Goal: Task Accomplishment & Management: Use online tool/utility

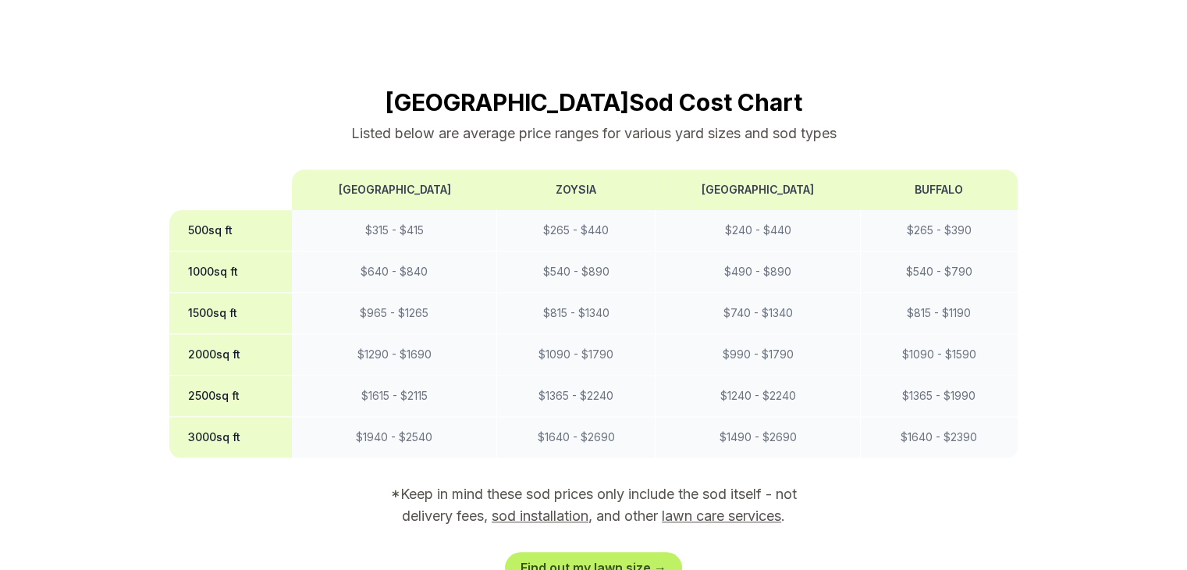
scroll to position [1327, 0]
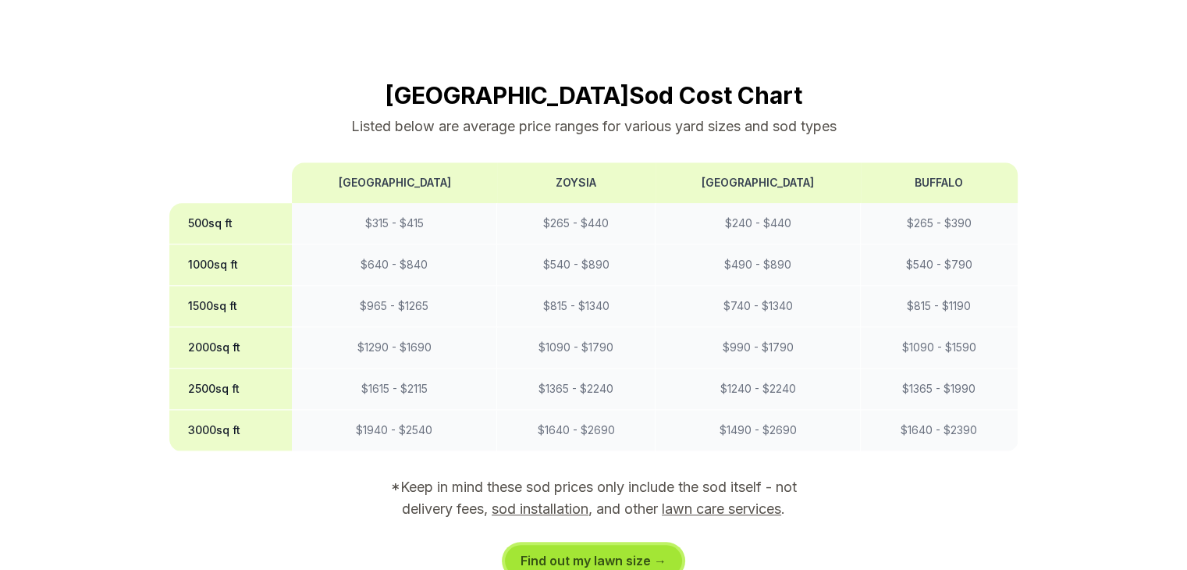
click at [602, 545] on link "Find out my lawn size →" at bounding box center [593, 560] width 177 height 31
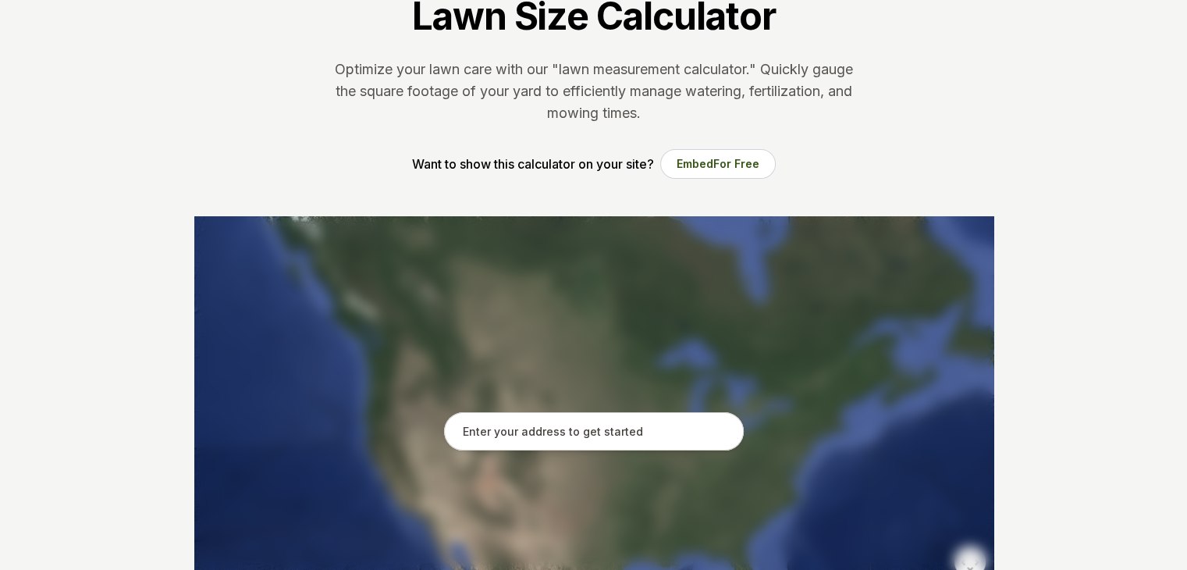
scroll to position [159, 0]
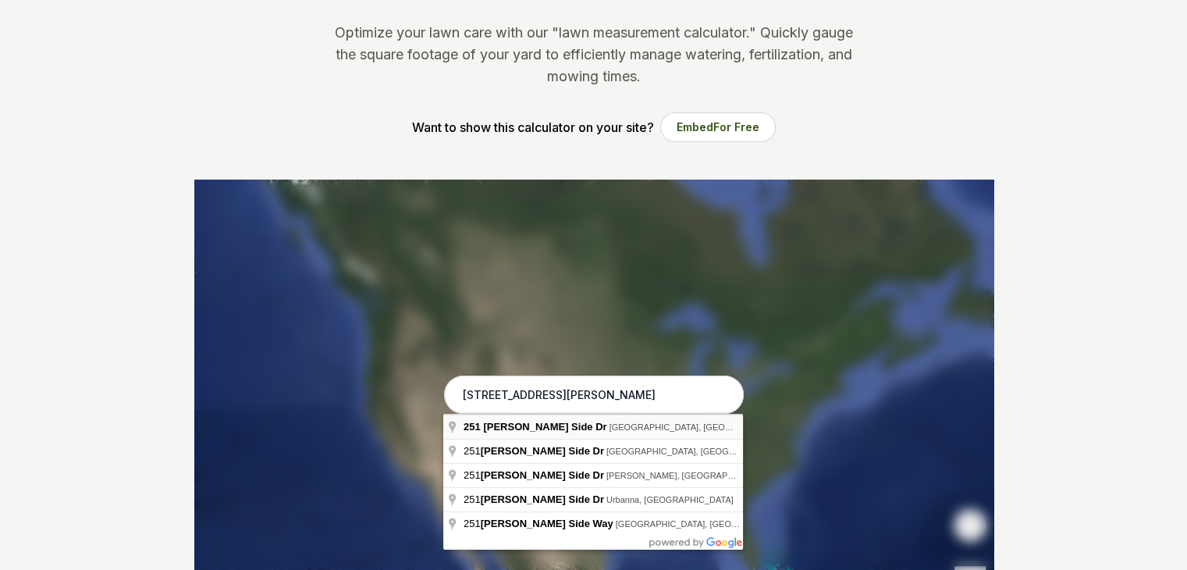
type input "[STREET_ADDRESS][PERSON_NAME]"
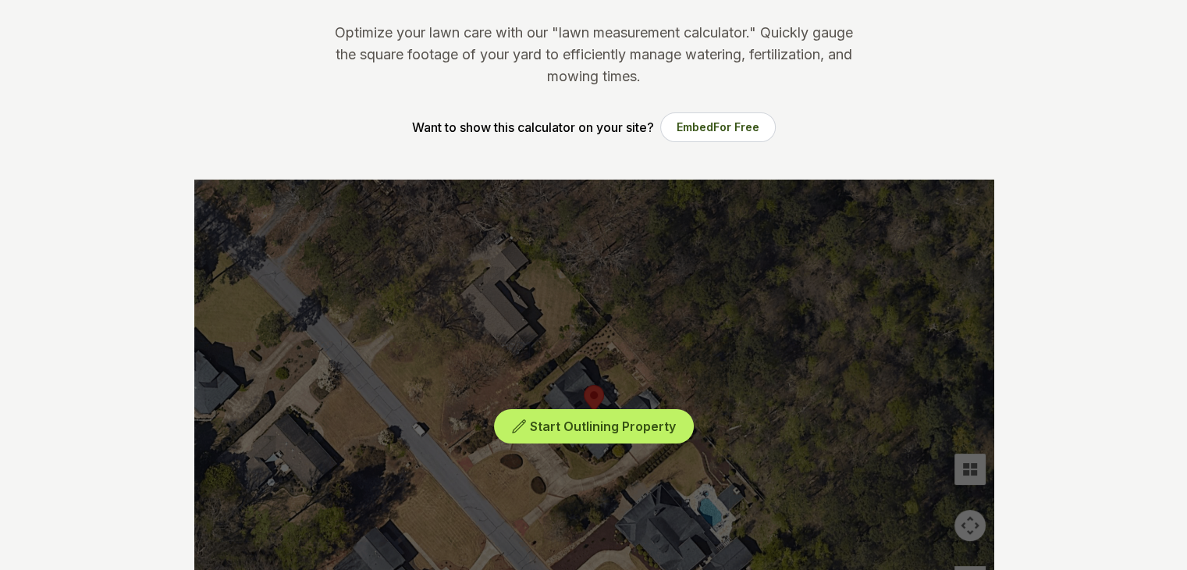
scroll to position [315, 0]
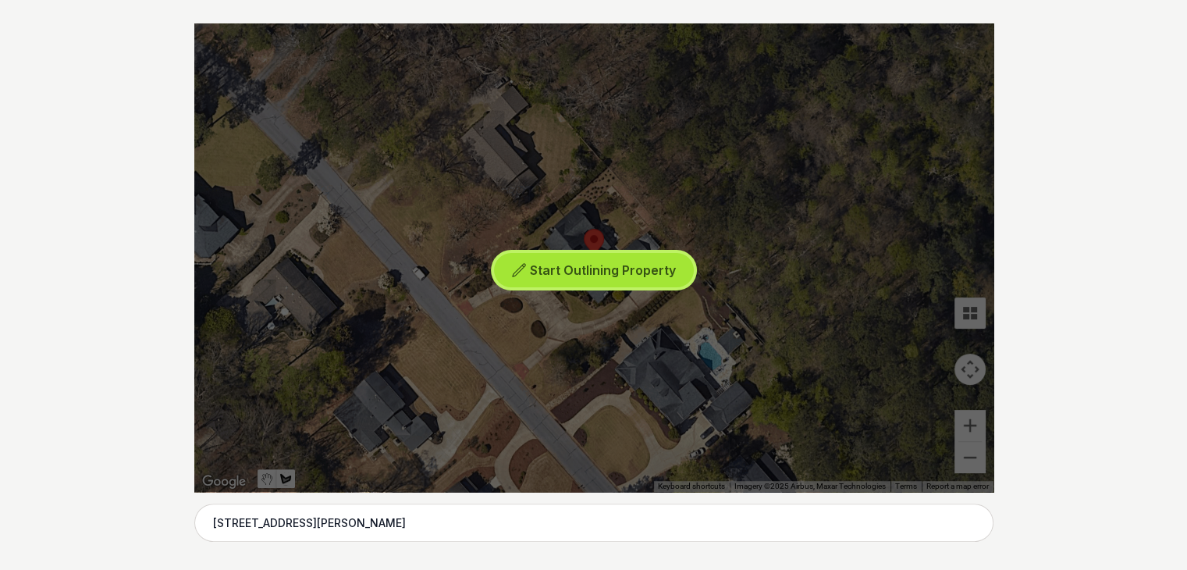
click at [599, 266] on span "Start Outlining Property" at bounding box center [603, 270] width 146 height 16
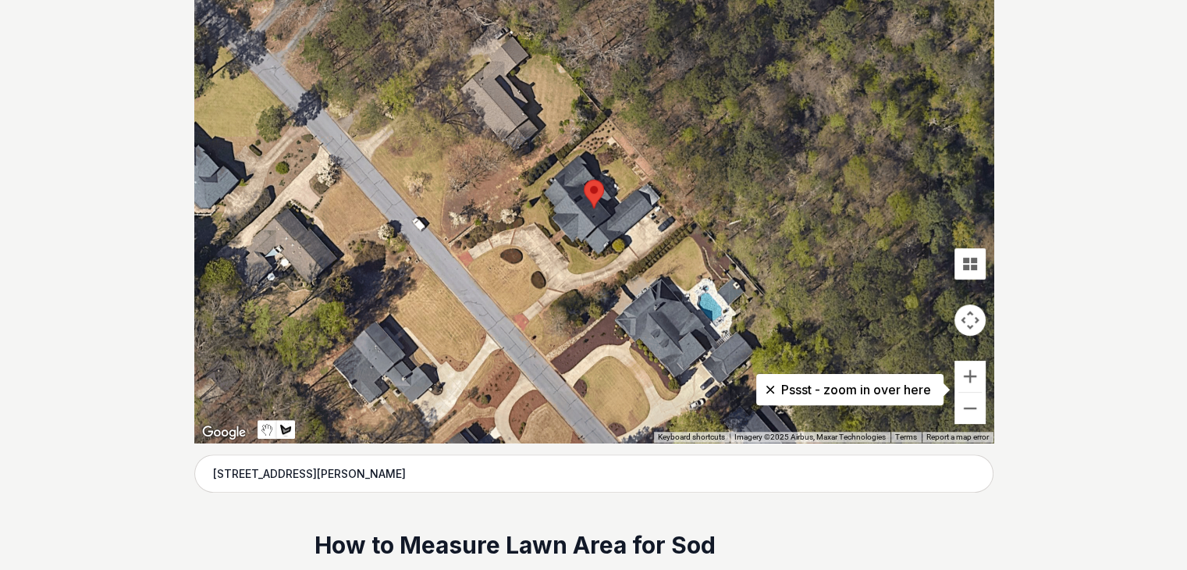
scroll to position [393, 0]
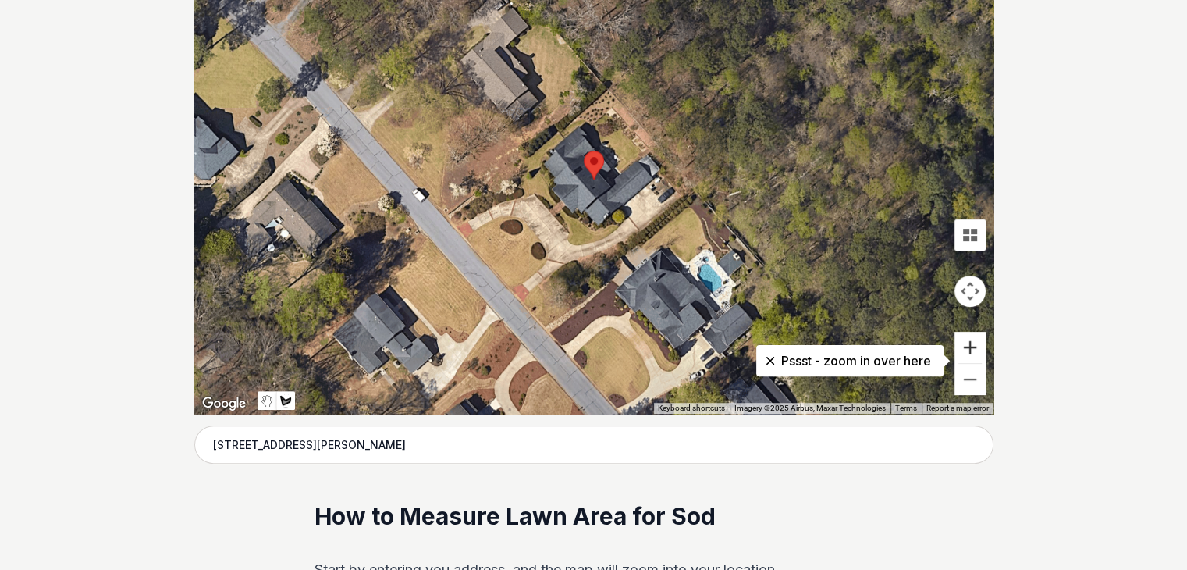
click at [972, 344] on button "Zoom in" at bounding box center [969, 347] width 31 height 31
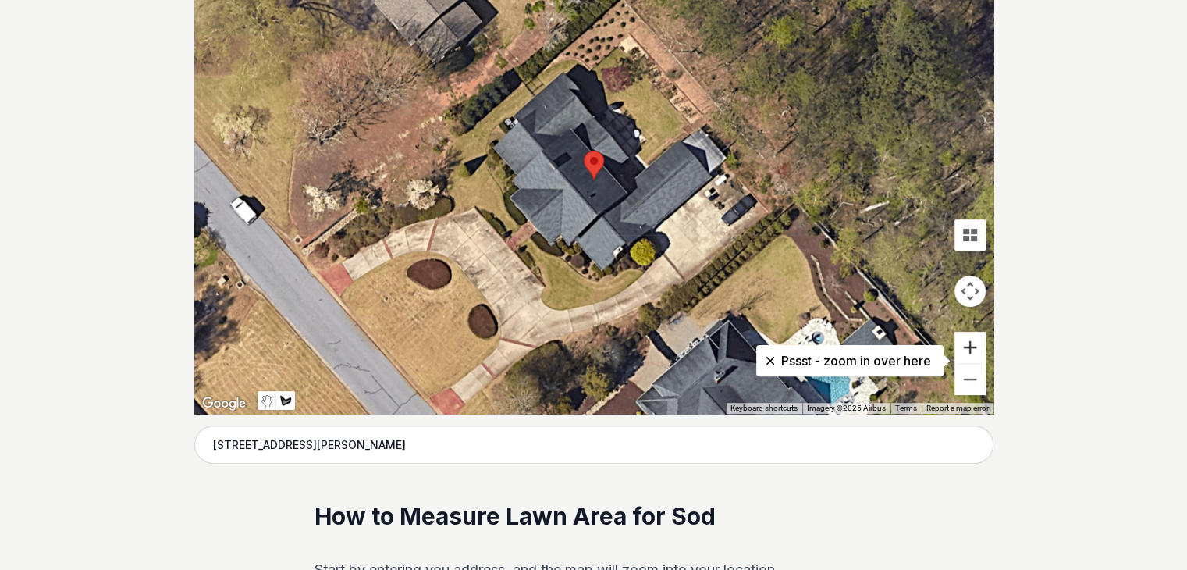
click at [972, 344] on button "Zoom in" at bounding box center [969, 347] width 31 height 31
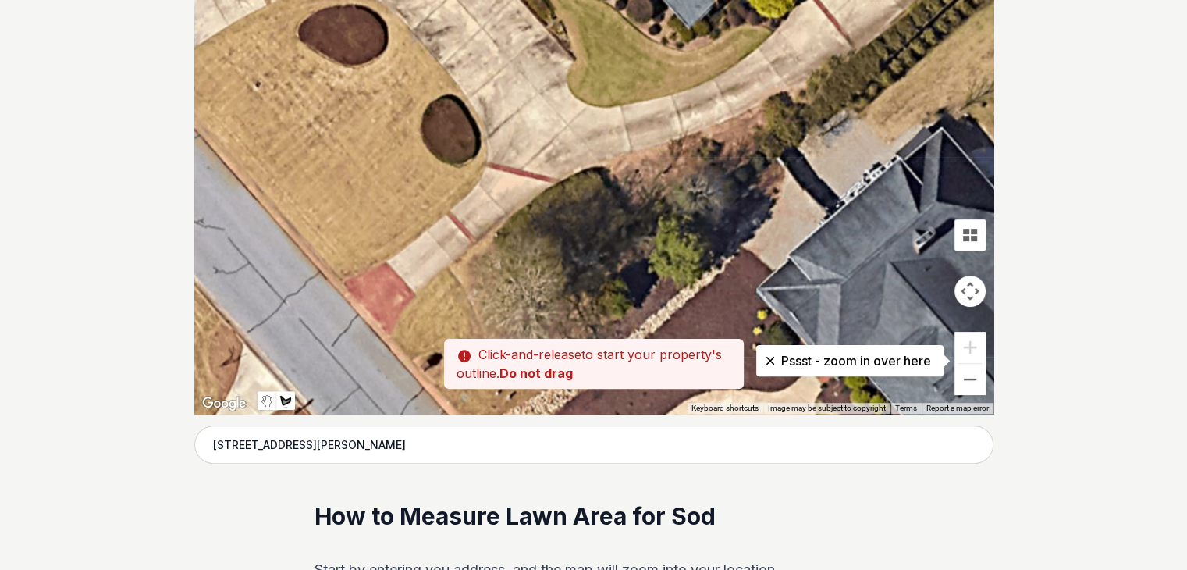
drag, startPoint x: 568, startPoint y: 336, endPoint x: 647, endPoint y: 1, distance: 343.9
click at [647, 1] on div at bounding box center [593, 179] width 799 height 468
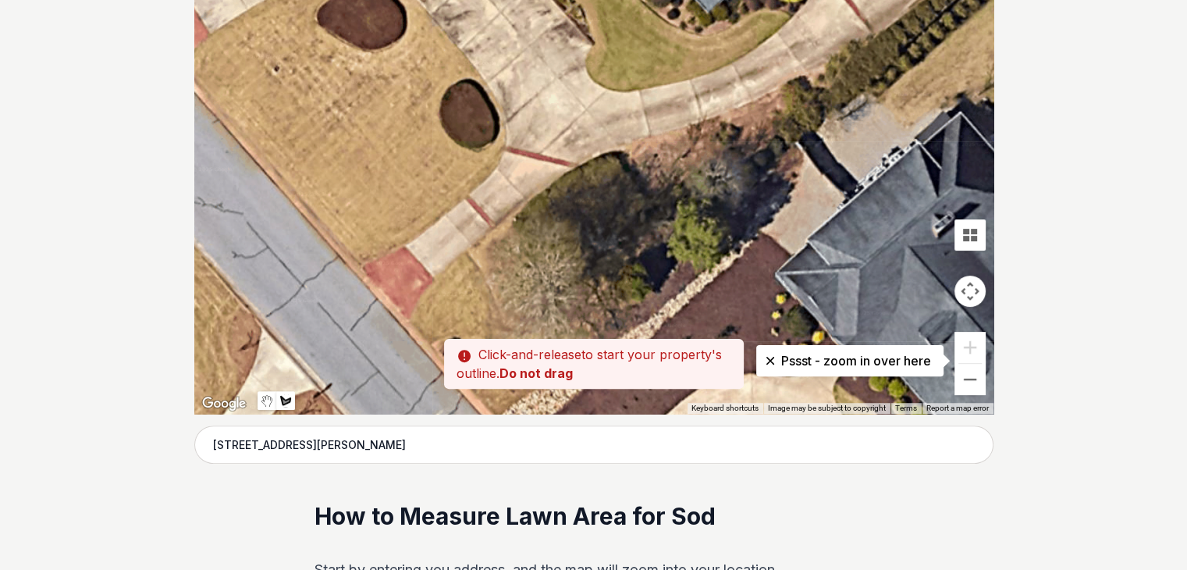
drag, startPoint x: 446, startPoint y: 265, endPoint x: 465, endPoint y: 247, distance: 25.4
click at [465, 247] on div at bounding box center [593, 179] width 799 height 468
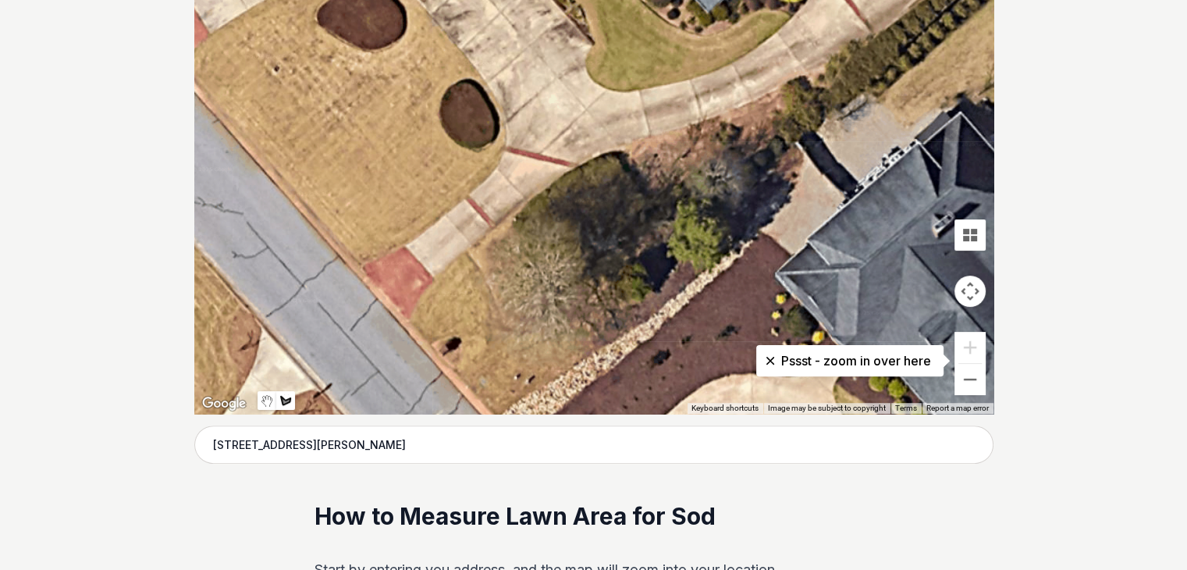
click at [466, 247] on div at bounding box center [593, 179] width 799 height 468
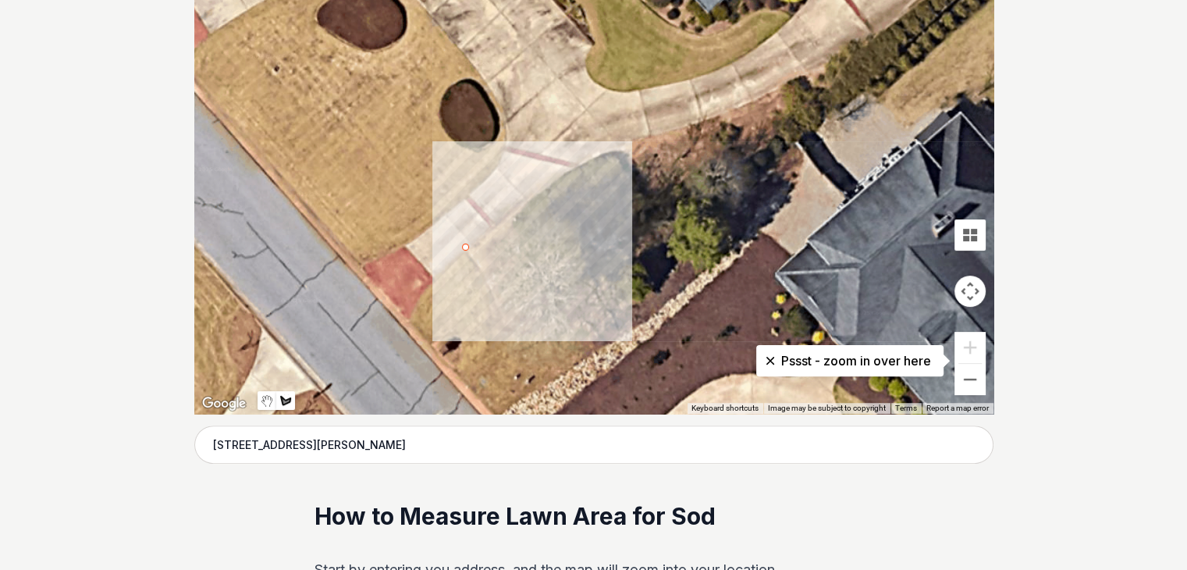
click at [580, 162] on div at bounding box center [593, 179] width 799 height 468
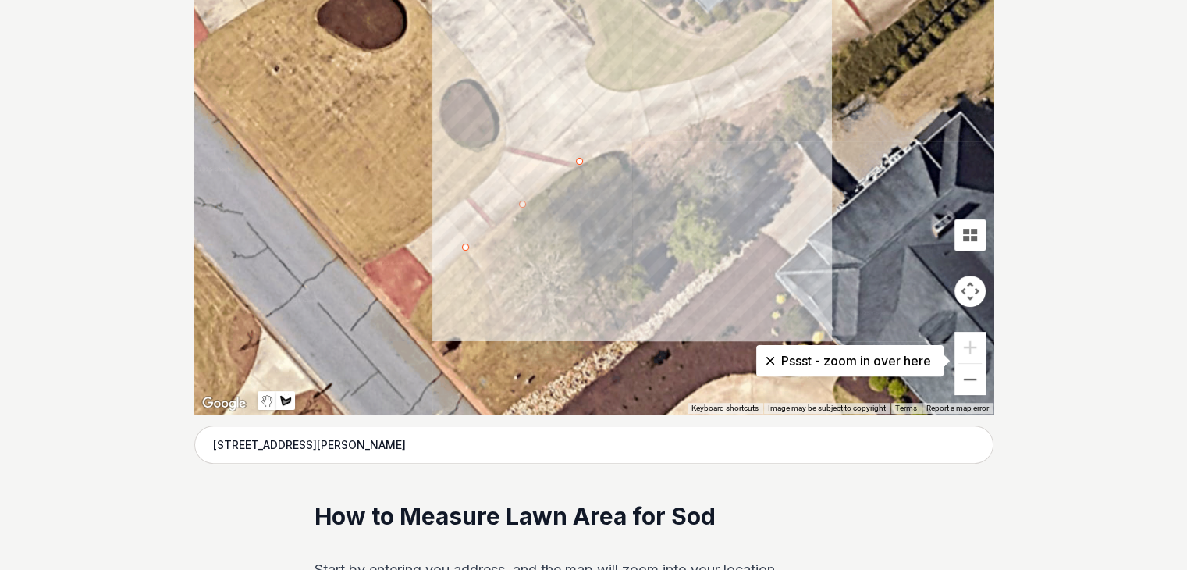
click at [622, 146] on div at bounding box center [593, 179] width 799 height 468
click at [682, 129] on div at bounding box center [593, 179] width 799 height 468
click at [727, 115] on div at bounding box center [593, 179] width 799 height 468
click at [748, 104] on div at bounding box center [593, 179] width 799 height 468
click at [774, 91] on div at bounding box center [593, 179] width 799 height 468
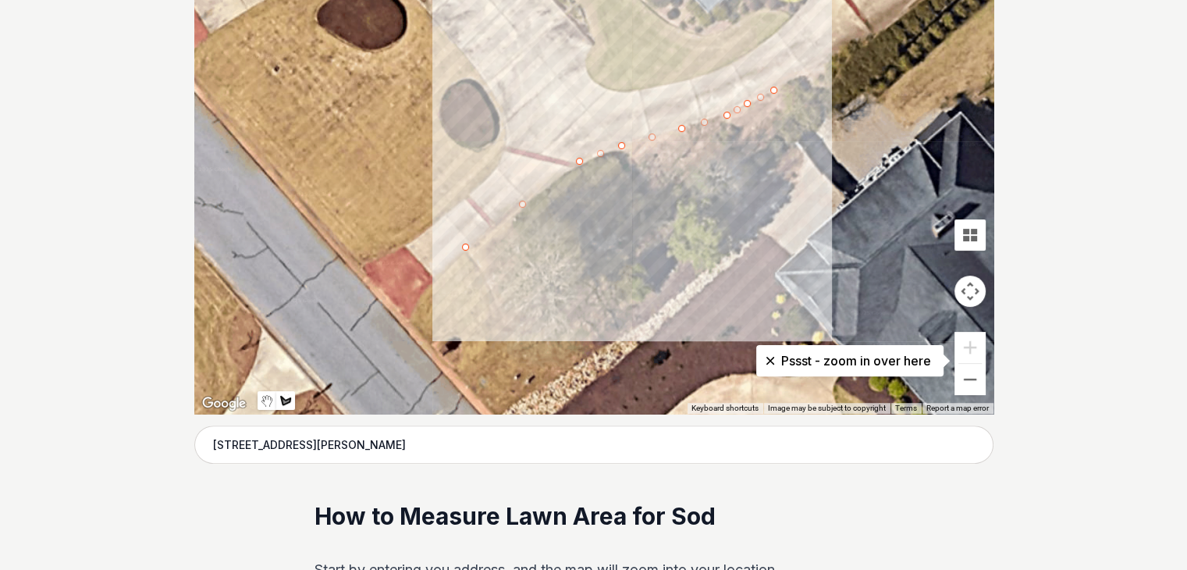
click at [786, 104] on div at bounding box center [593, 179] width 799 height 468
click at [783, 112] on div at bounding box center [593, 179] width 799 height 468
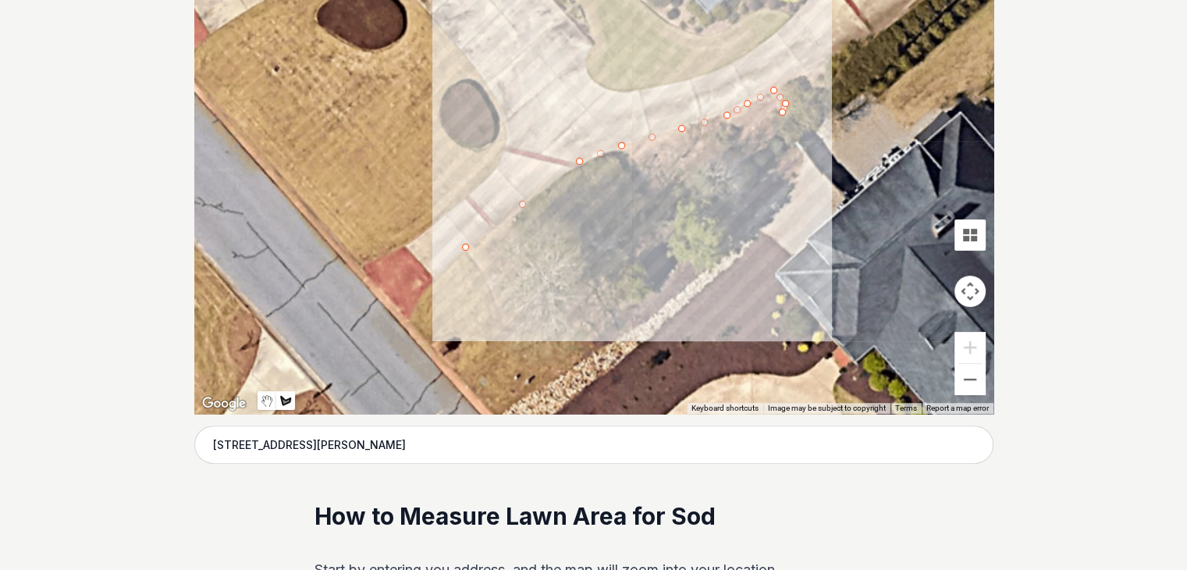
click at [773, 116] on div at bounding box center [593, 179] width 799 height 468
click at [692, 147] on div at bounding box center [593, 179] width 799 height 468
click at [662, 184] on div at bounding box center [593, 179] width 799 height 468
click at [649, 188] on div at bounding box center [593, 179] width 799 height 468
click at [627, 155] on div at bounding box center [593, 179] width 799 height 468
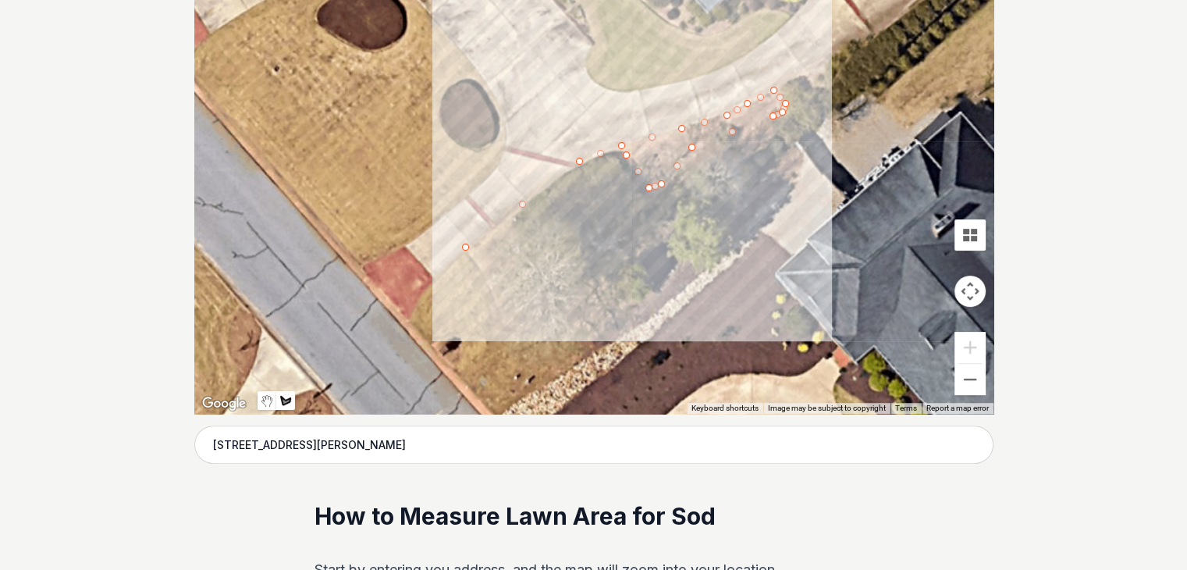
click at [478, 264] on div at bounding box center [593, 179] width 799 height 468
click at [465, 245] on div at bounding box center [593, 179] width 799 height 468
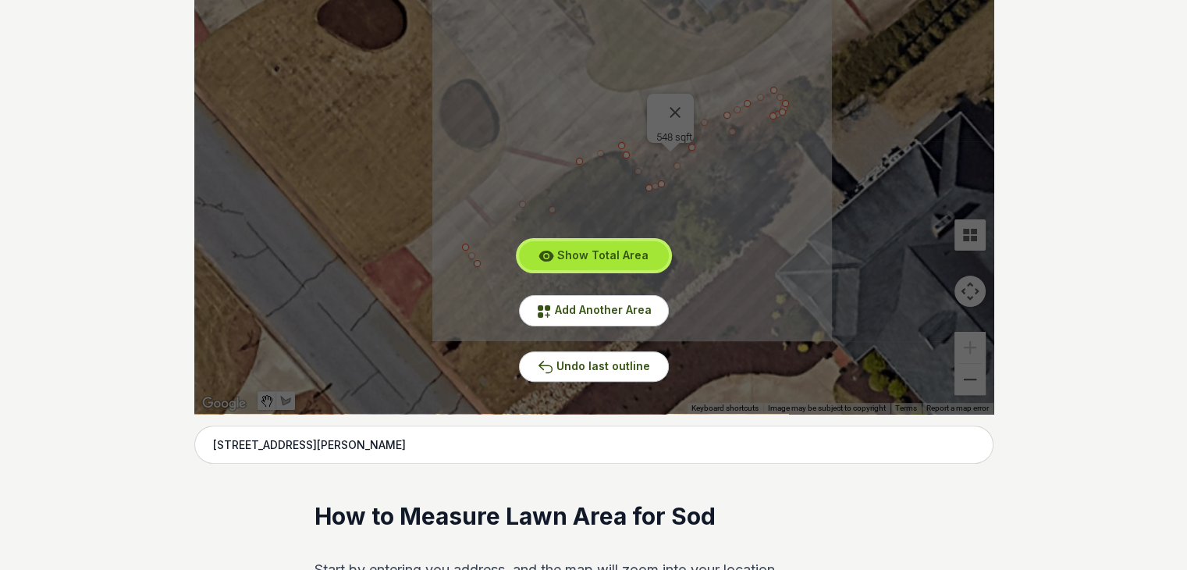
click at [589, 254] on span "Show Total Area" at bounding box center [602, 254] width 91 height 13
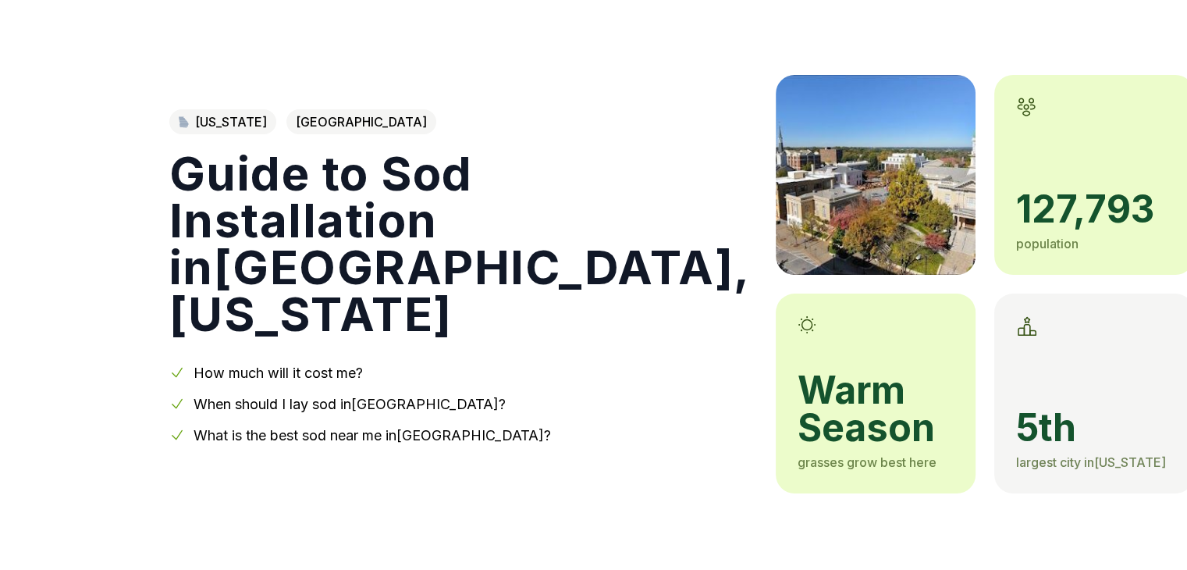
scroll to position [156, 0]
